Goal: Task Accomplishment & Management: Manage account settings

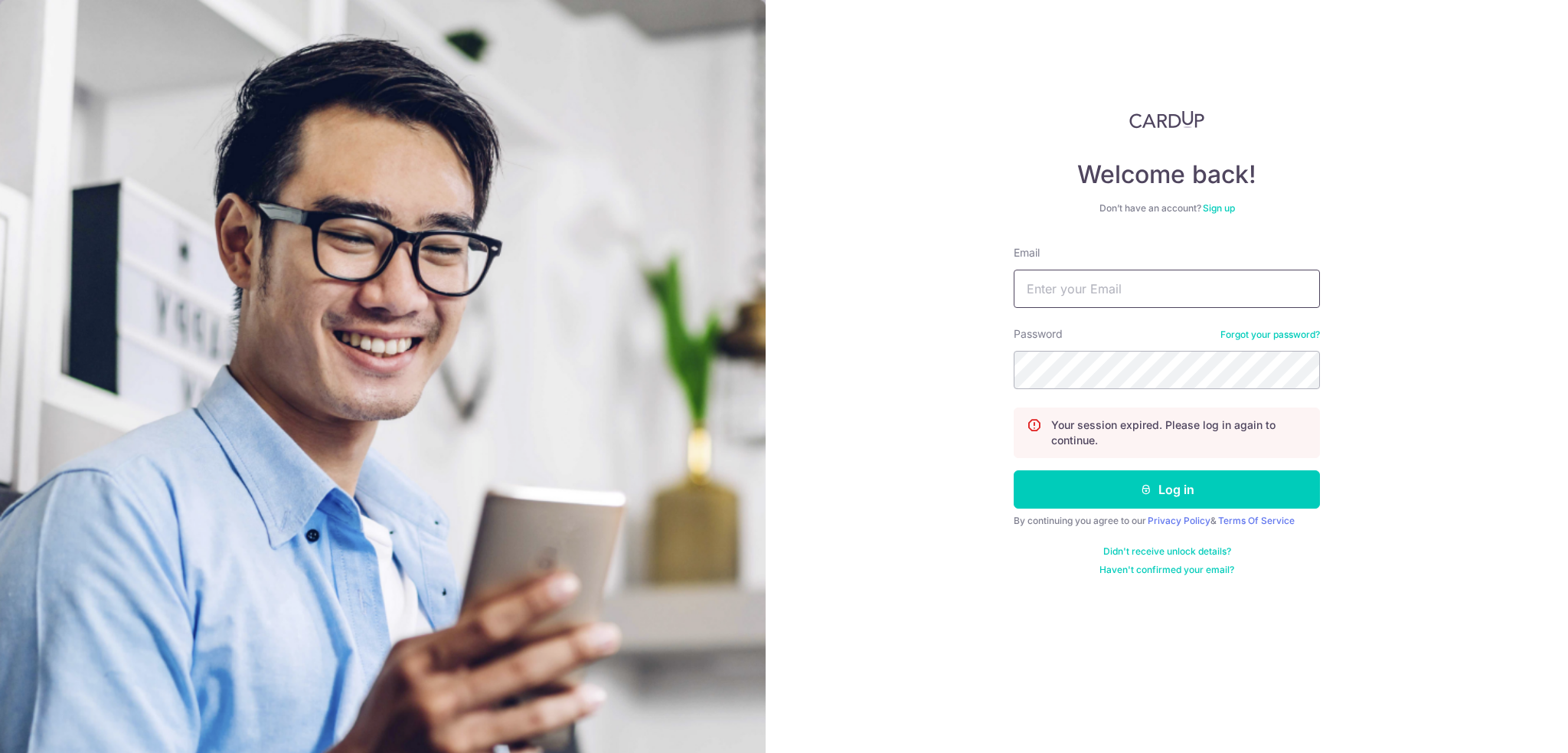
click at [1126, 293] on input "Email" at bounding box center [1167, 288] width 306 height 39
type input "[EMAIL_ADDRESS][DOMAIN_NAME]"
click at [1297, 493] on button "Log in" at bounding box center [1167, 489] width 306 height 39
click at [1113, 299] on input "Email" at bounding box center [1167, 288] width 306 height 39
type input "[EMAIL_ADDRESS][DOMAIN_NAME]"
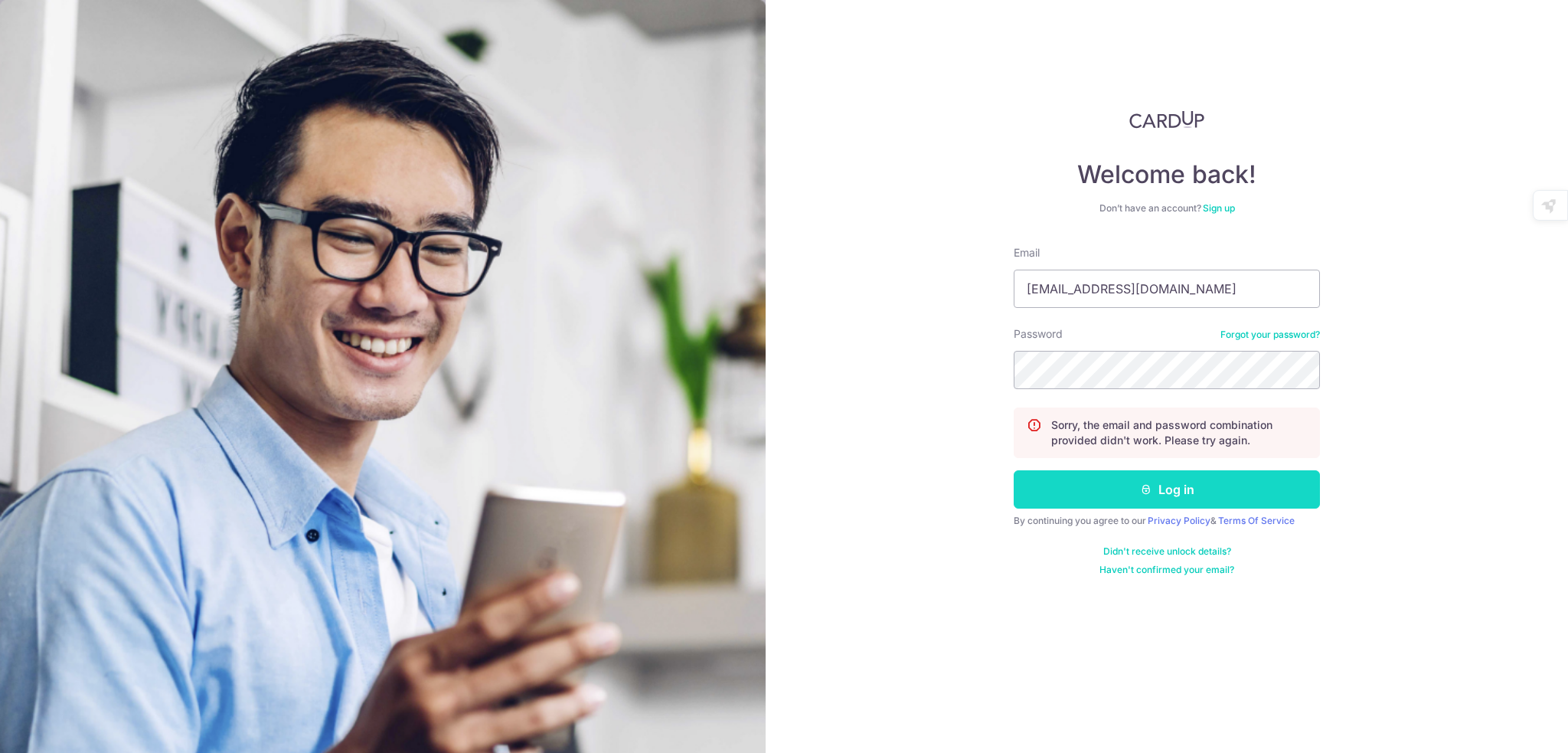
click at [1176, 492] on button "Log in" at bounding box center [1167, 489] width 306 height 39
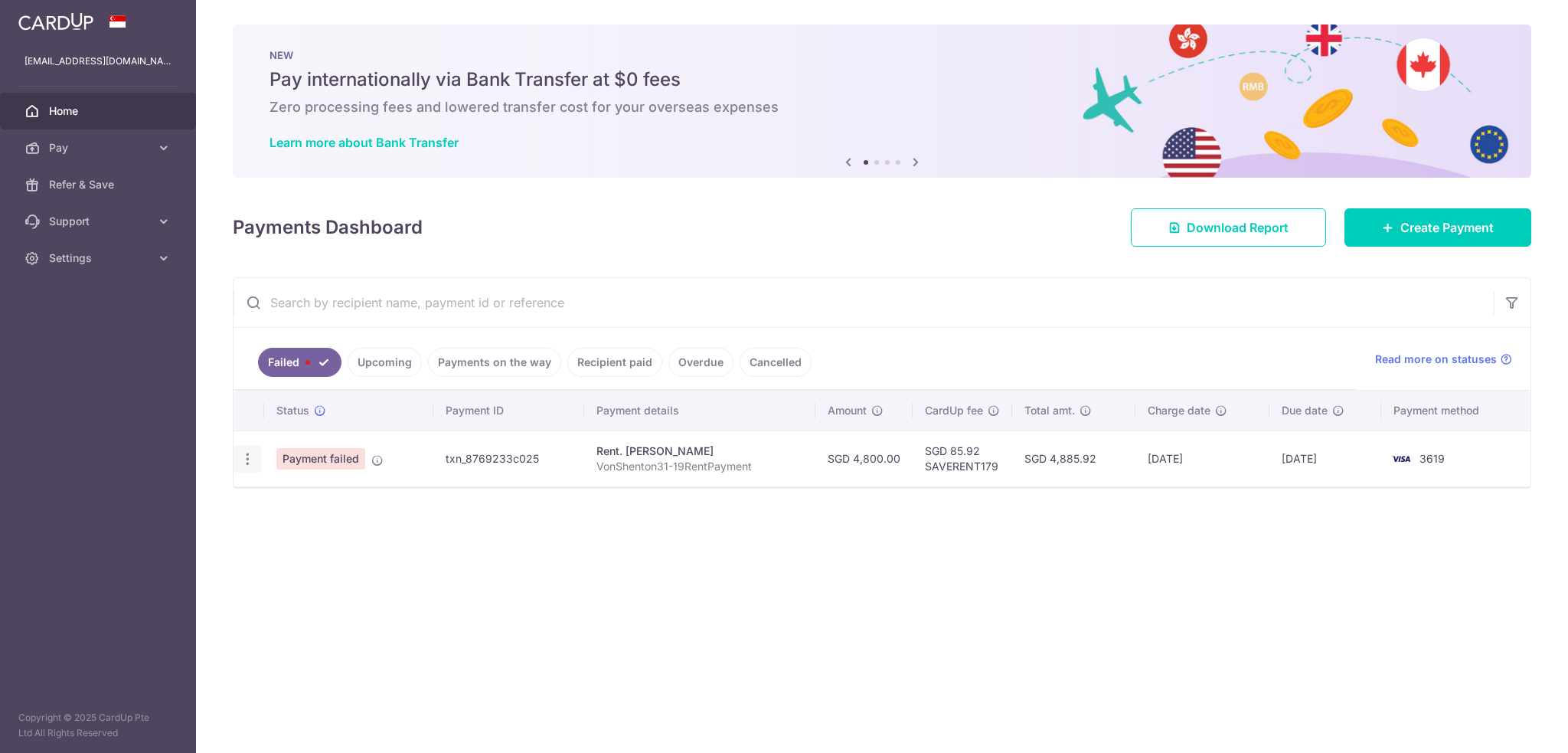
click at [241, 451] on icon "button" at bounding box center [248, 460] width 16 height 16
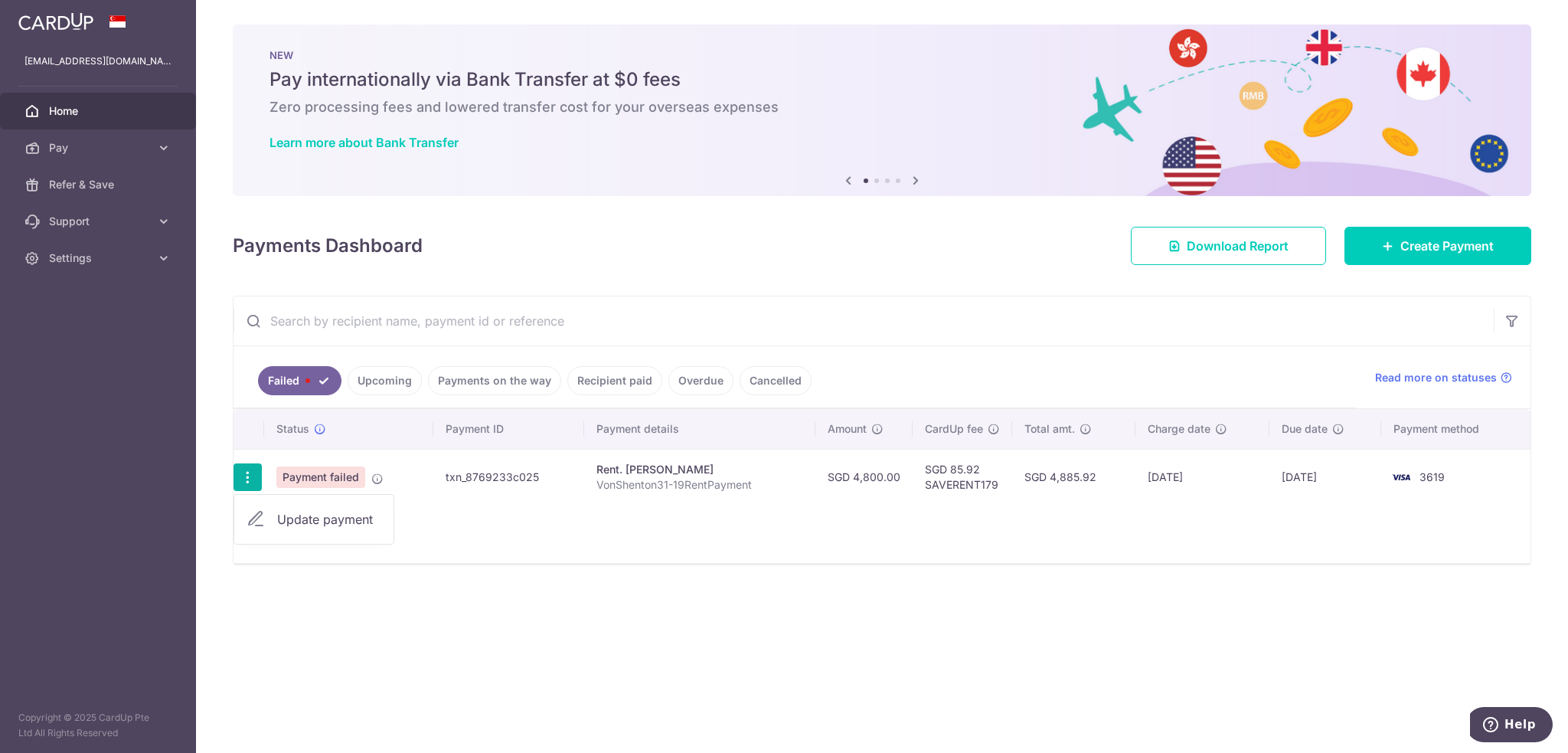
click at [337, 525] on span "Update payment" at bounding box center [329, 519] width 104 height 18
radio input "true"
type input "4,800.00"
type input "VonShenton31-19RentPayment"
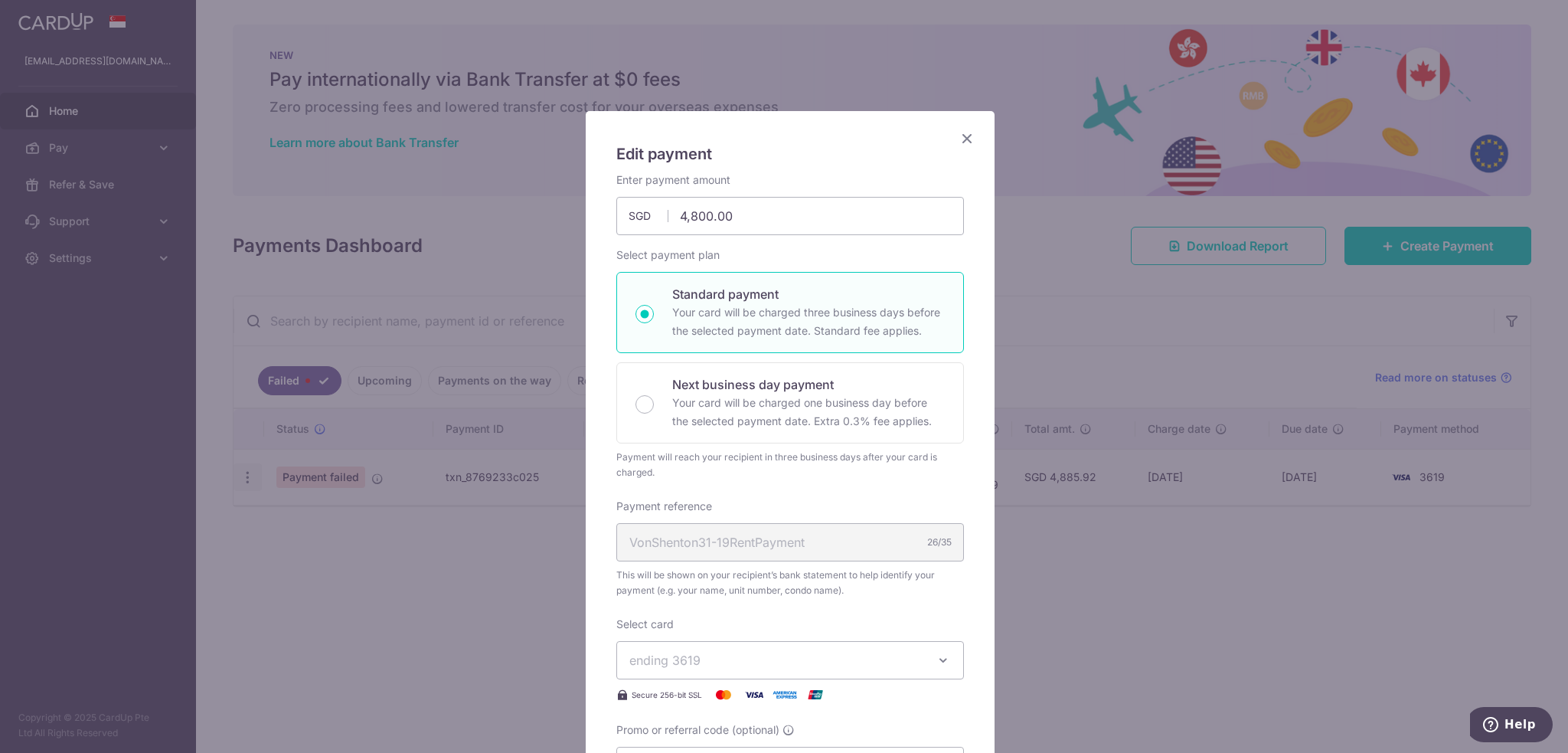
type input "SAVERENT179"
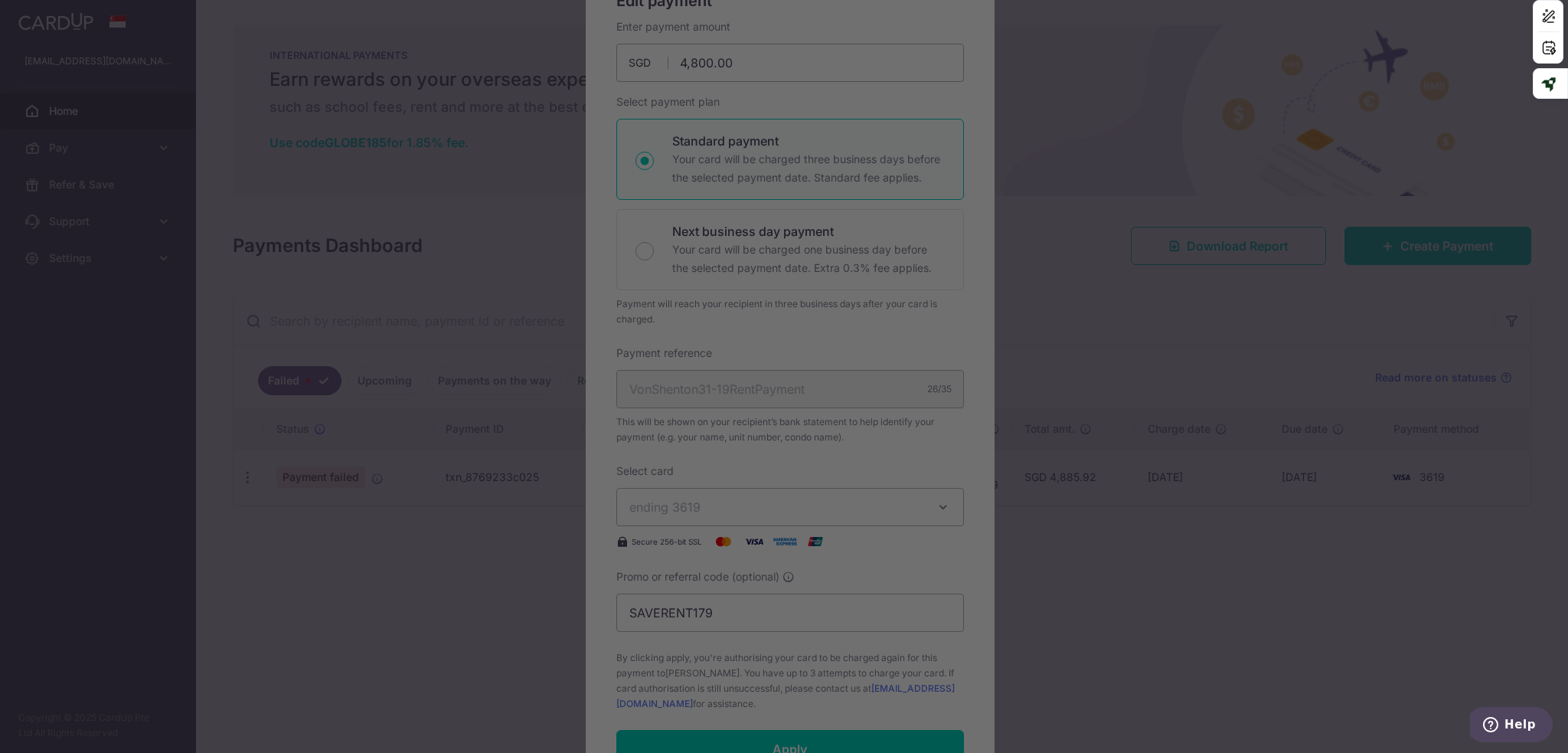
click at [955, 174] on div at bounding box center [791, 380] width 1584 height 760
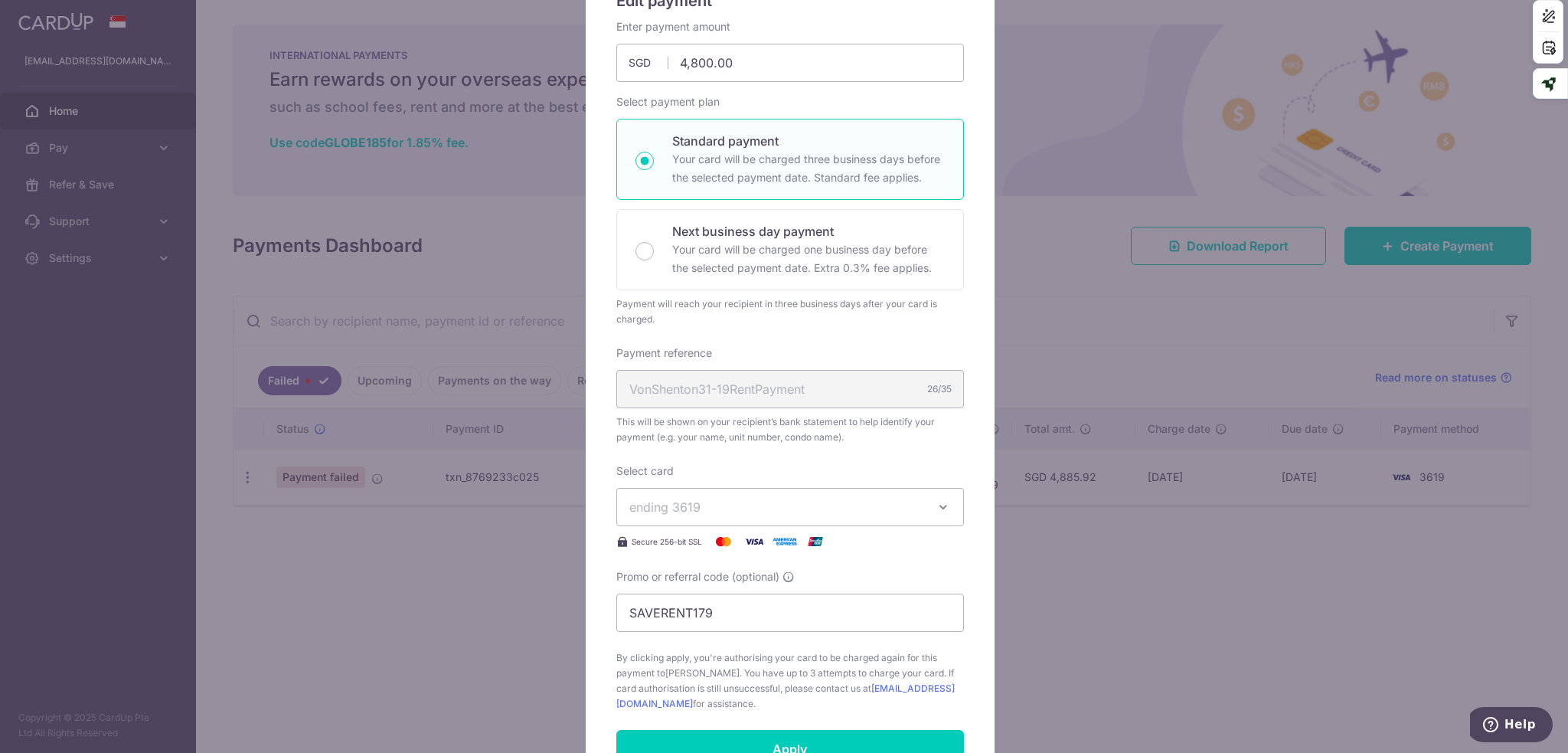
click at [897, 510] on span "ending 3619" at bounding box center [776, 507] width 294 height 18
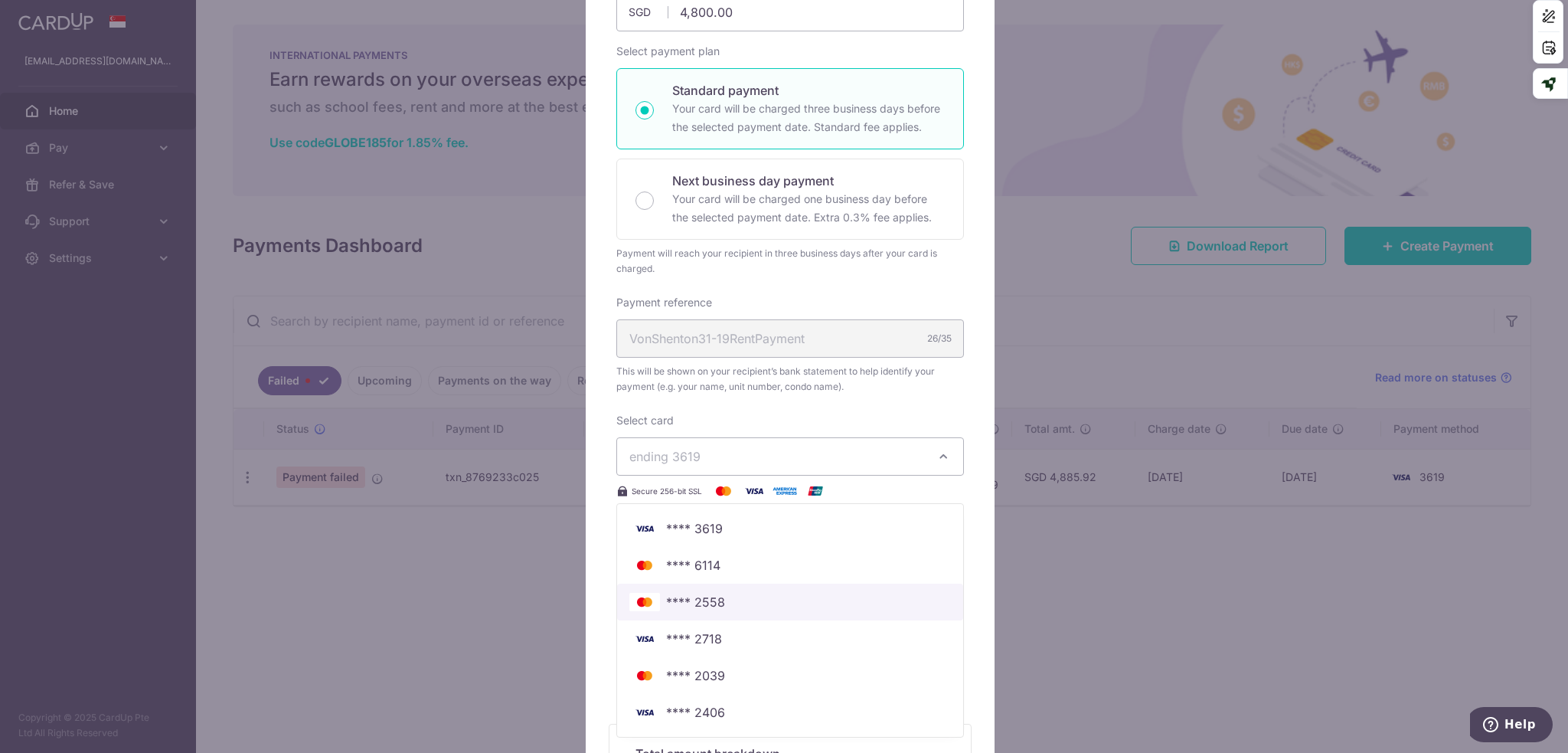
scroll to position [255, 0]
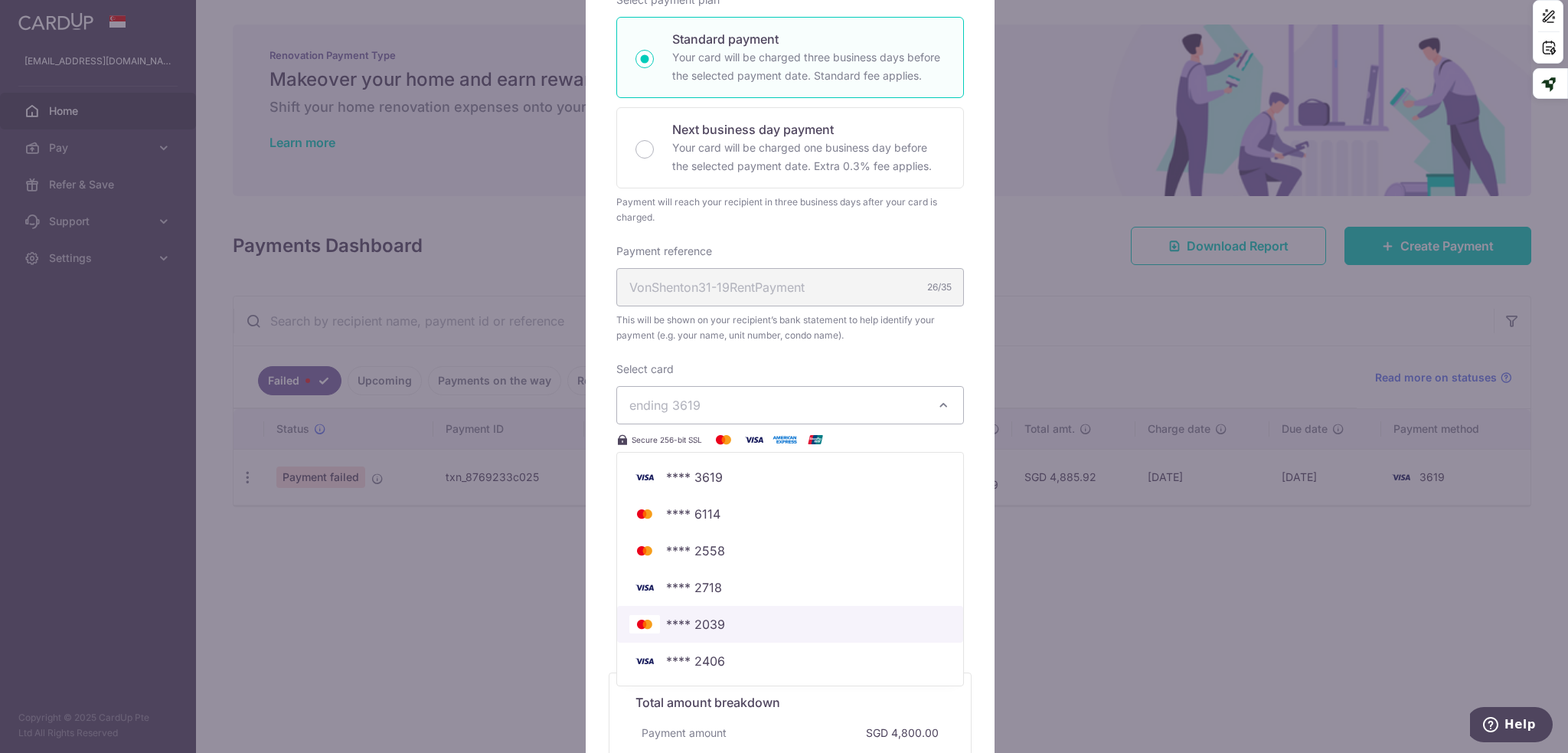
click at [674, 630] on span "**** 2039" at bounding box center [696, 624] width 59 height 18
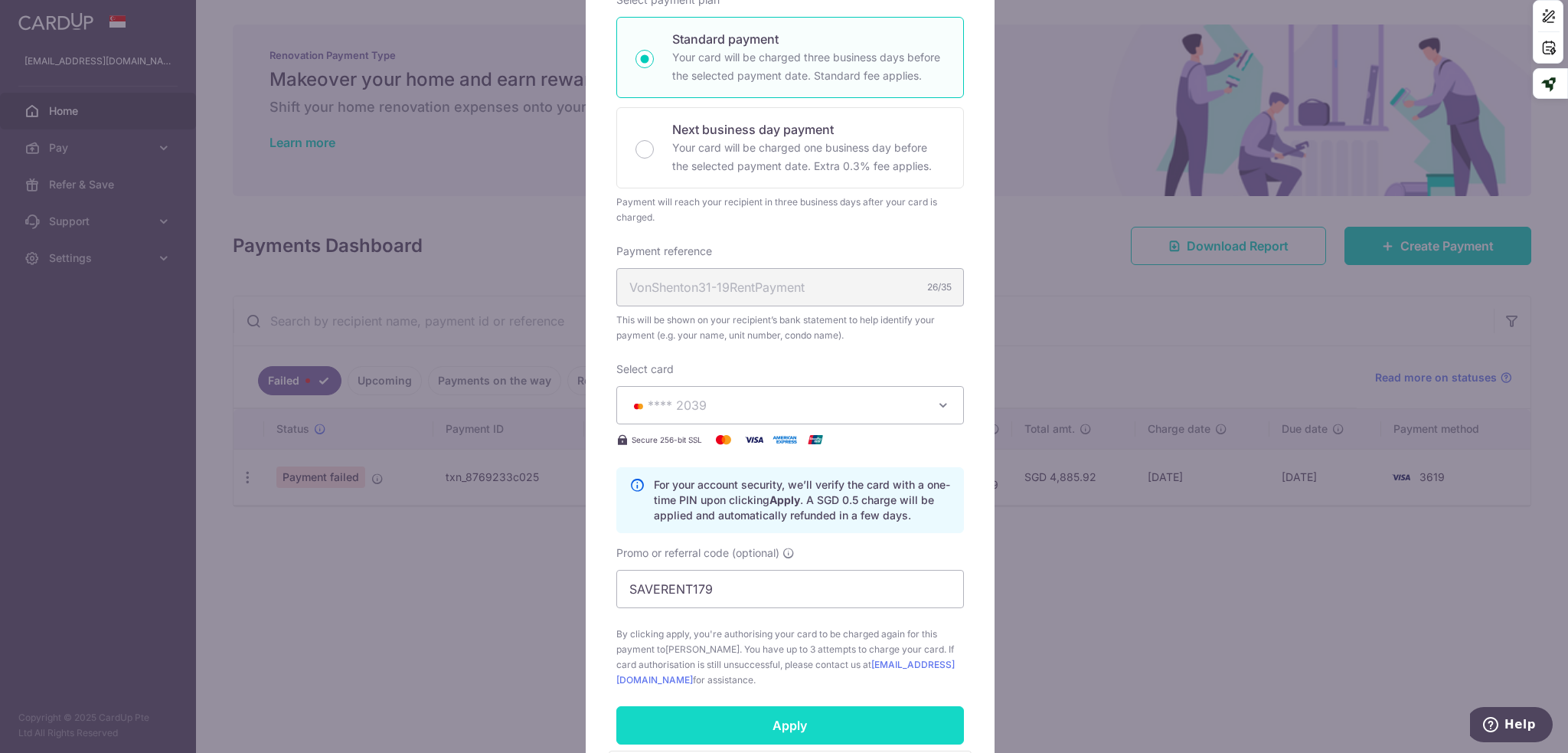
scroll to position [280, 0]
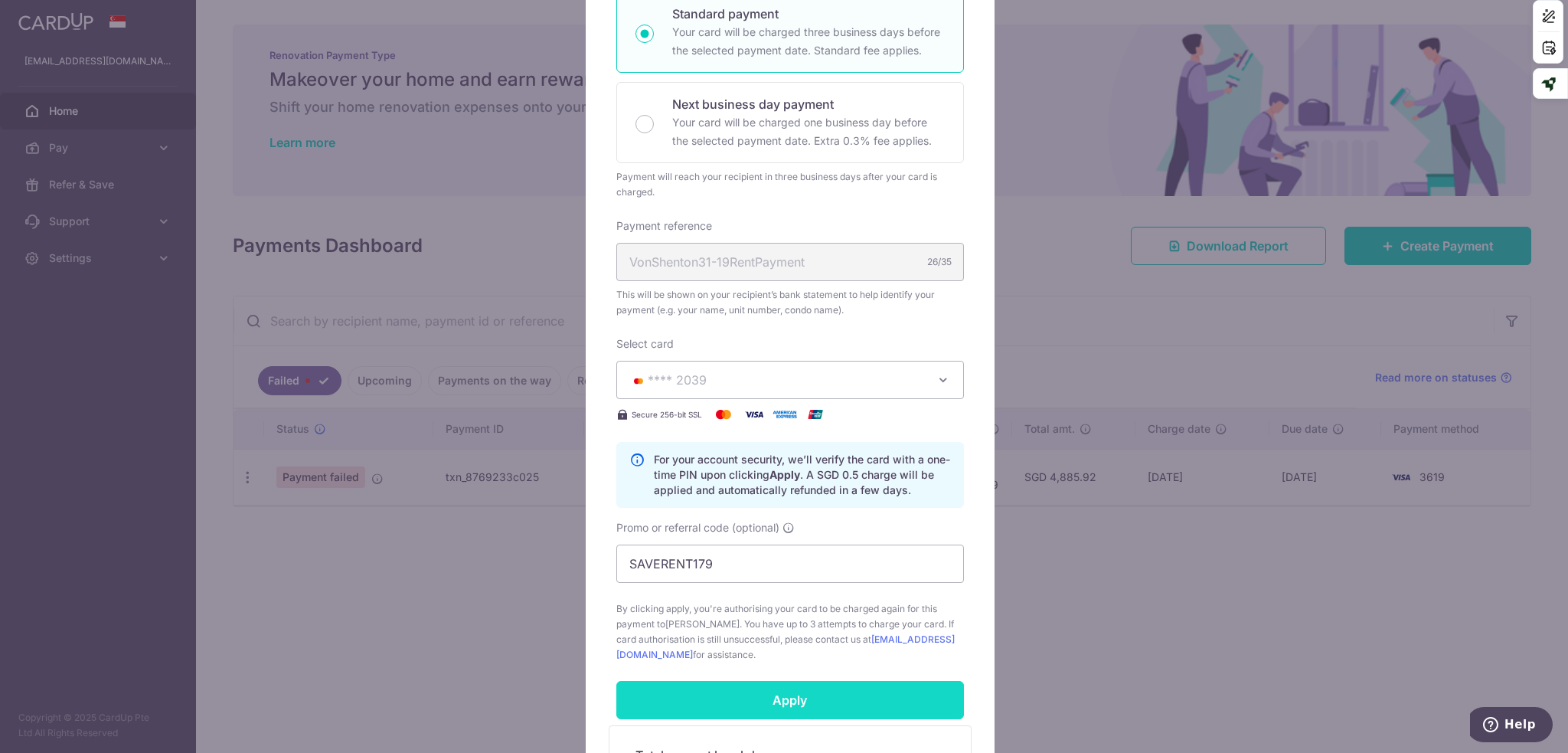
click at [685, 703] on input "Apply" at bounding box center [790, 700] width 347 height 39
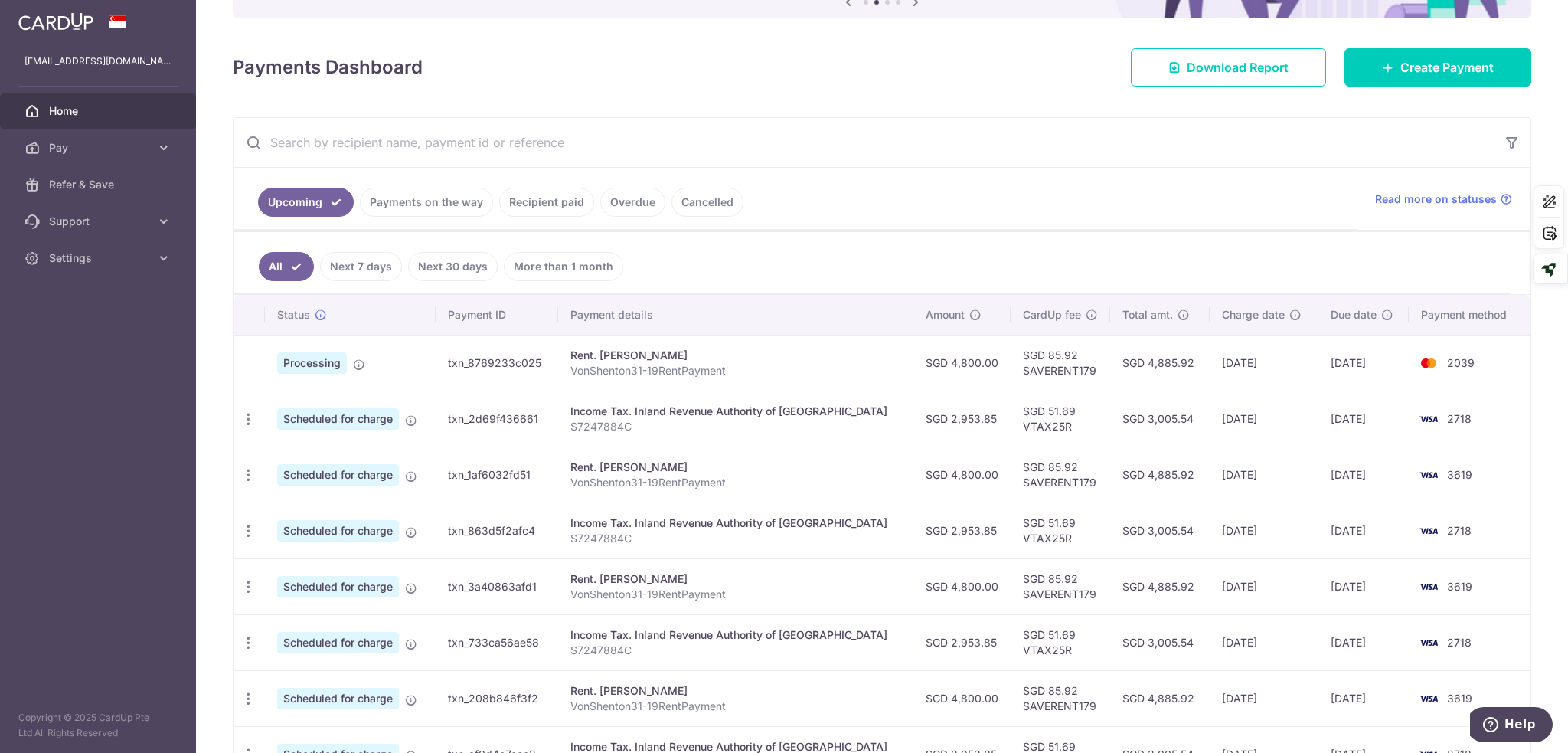
scroll to position [102, 0]
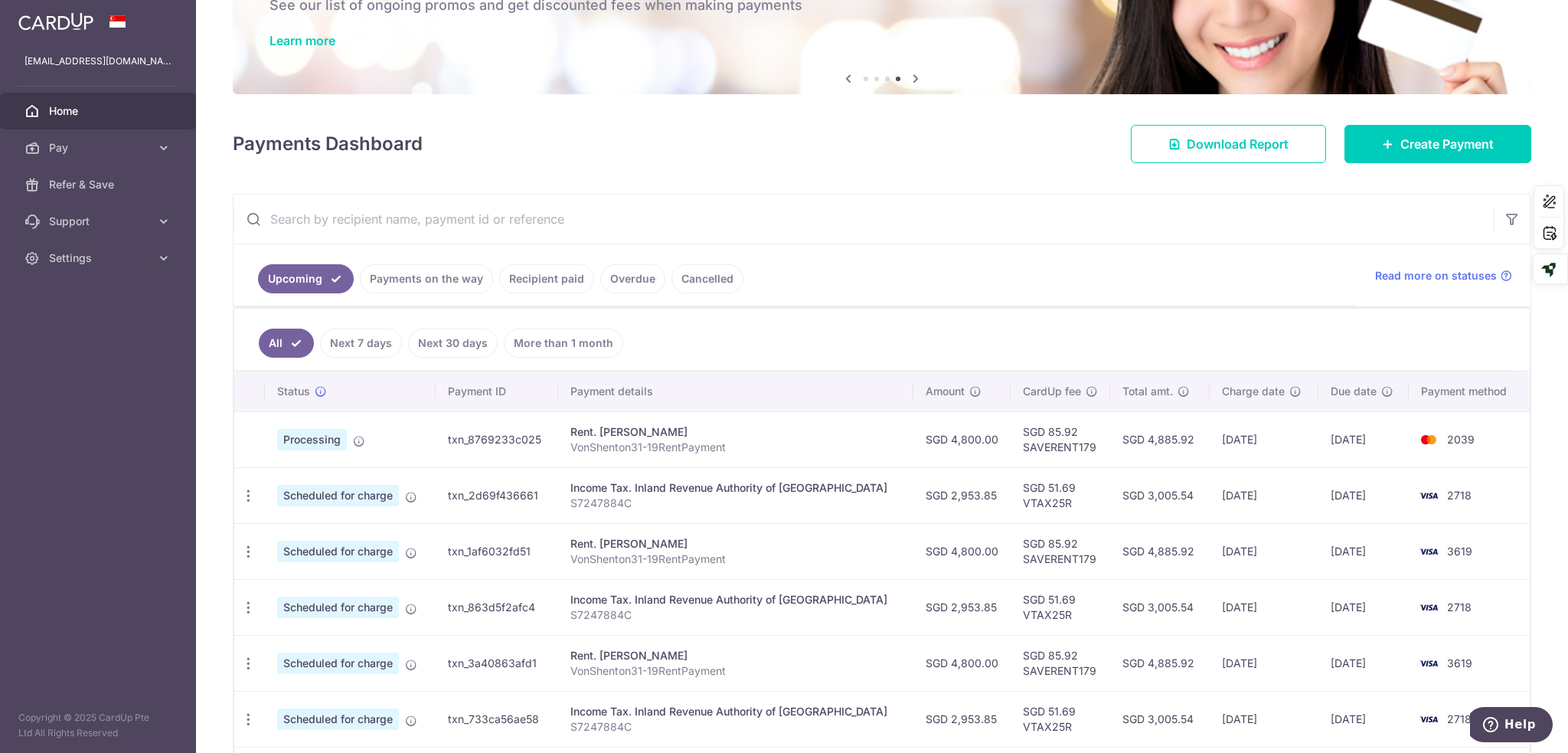
click at [957, 247] on ul "Upcoming Payments on the way Recipient paid Overdue Cancelled" at bounding box center [795, 275] width 1123 height 62
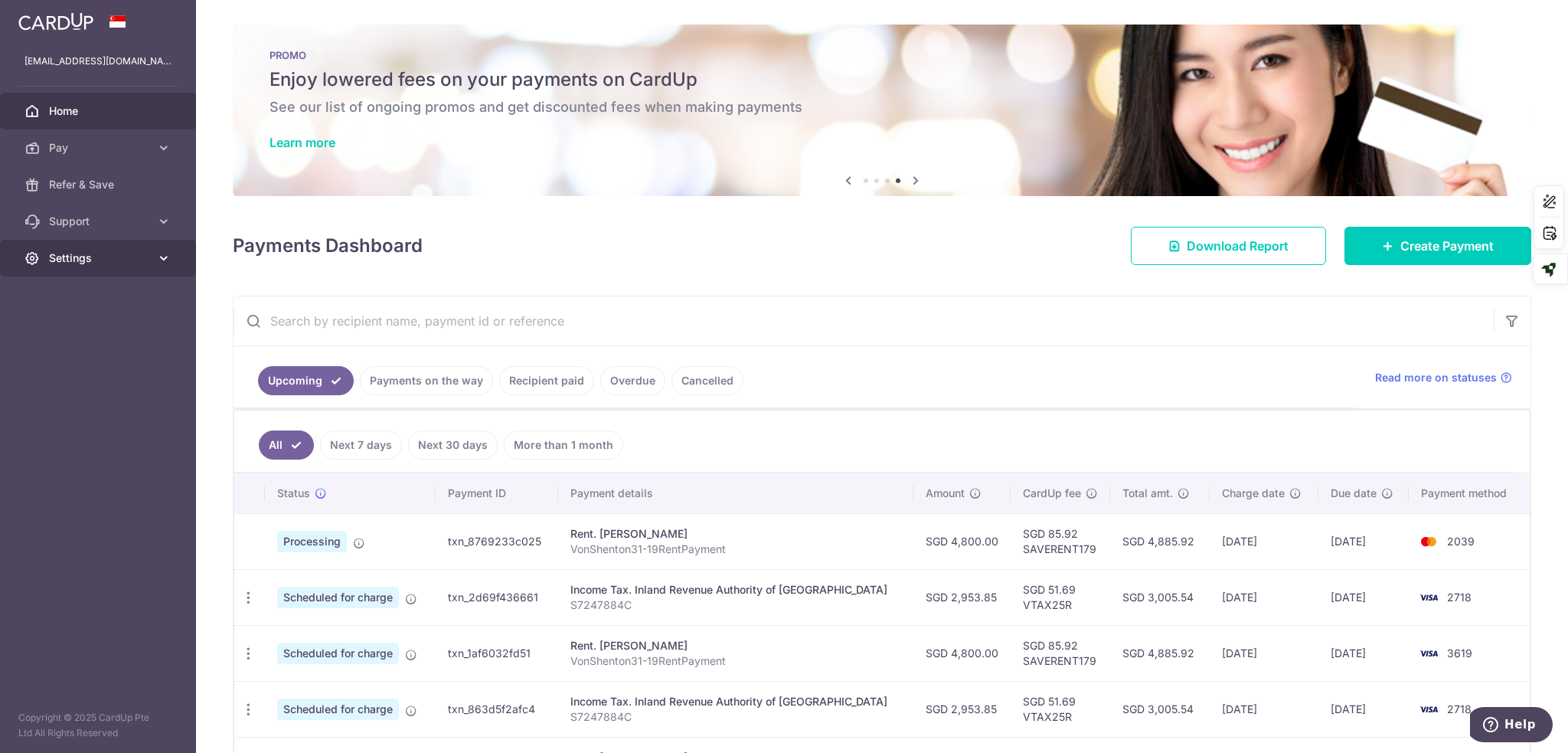
click at [144, 255] on span "Settings" at bounding box center [99, 258] width 101 height 16
click at [74, 336] on span "Logout" at bounding box center [99, 331] width 101 height 16
